Goal: Navigation & Orientation: Go to known website

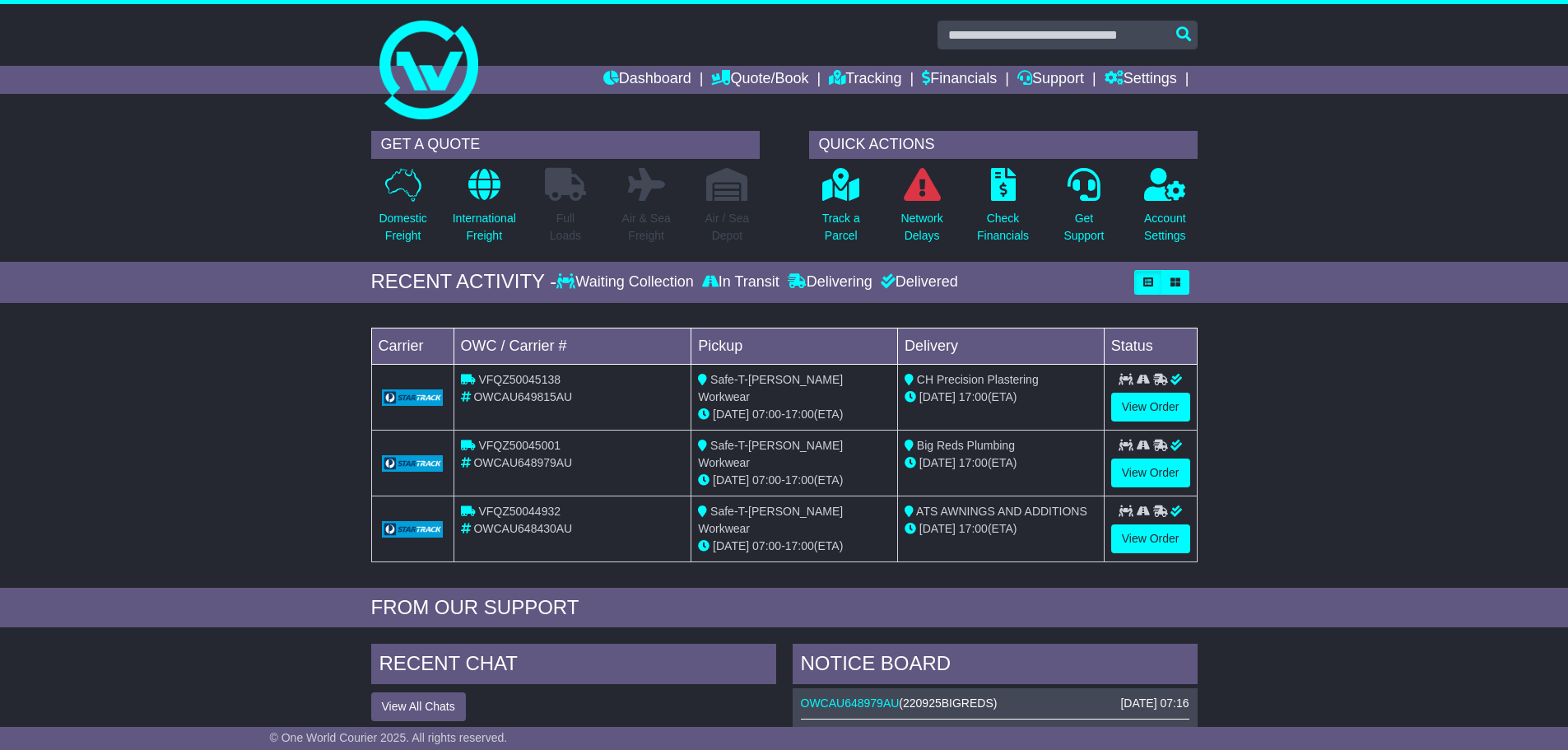
scroll to position [97, 0]
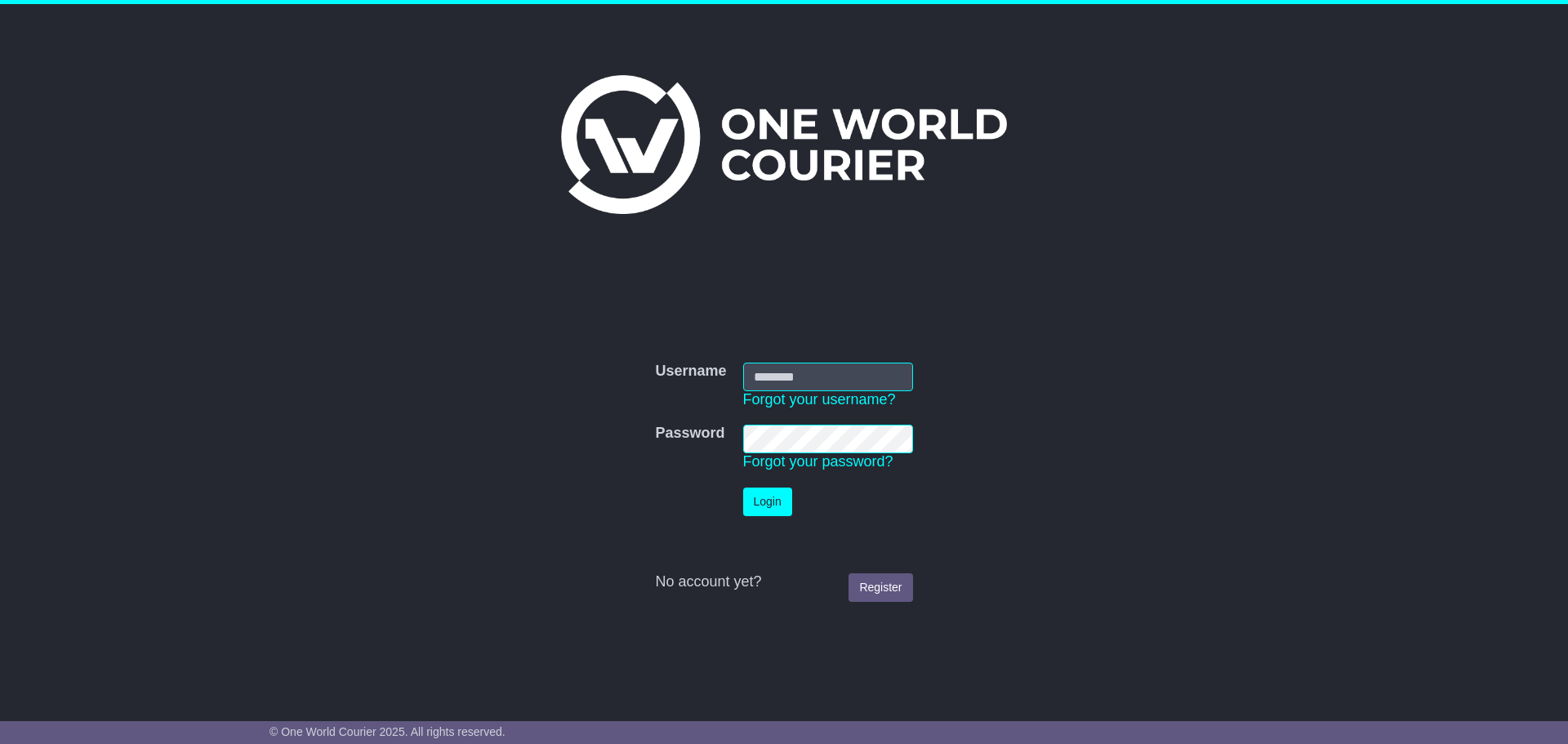
type input "**********"
click at [766, 504] on button "Login" at bounding box center [768, 501] width 49 height 29
